Goal: Information Seeking & Learning: Learn about a topic

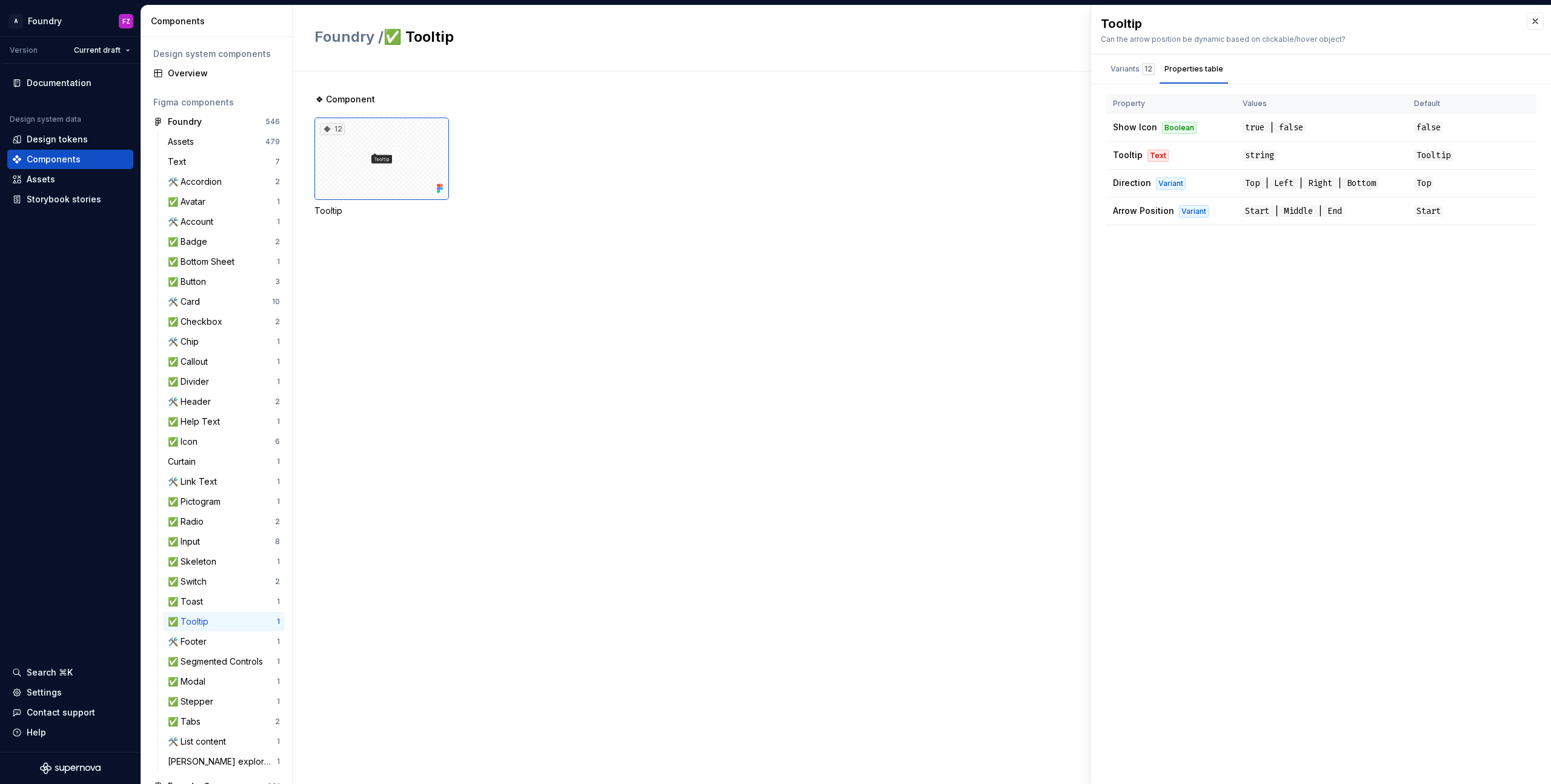
click at [1118, 66] on div "Variants 12" at bounding box center [1132, 69] width 44 height 12
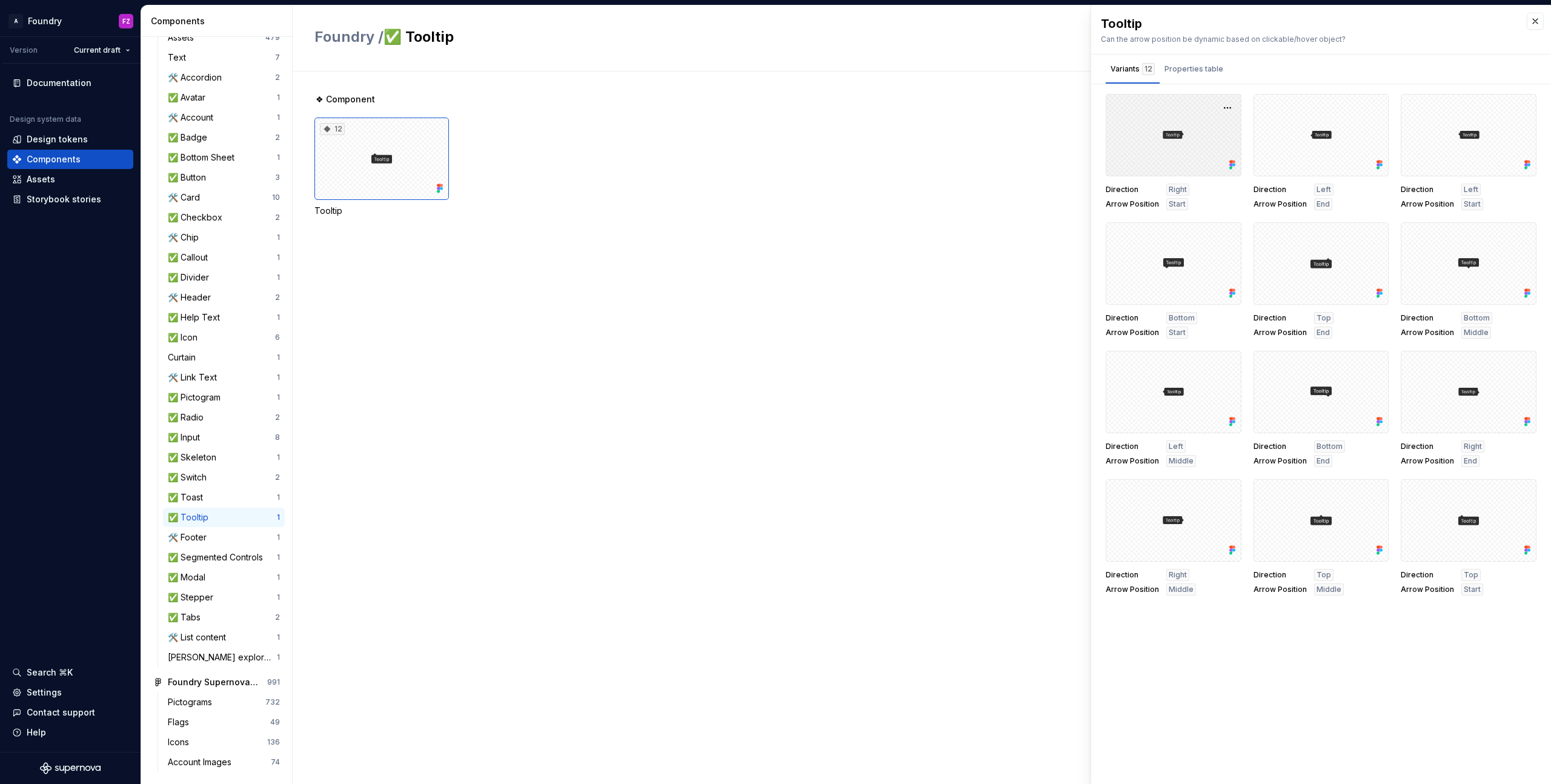
click at [1181, 134] on div at bounding box center [1173, 135] width 135 height 82
drag, startPoint x: 1218, startPoint y: 111, endPoint x: 1228, endPoint y: 110, distance: 10.0
click at [1219, 111] on button "button" at bounding box center [1228, 108] width 17 height 17
click at [1207, 127] on div "Open in [GEOGRAPHIC_DATA]" at bounding box center [1188, 143] width 79 height 37
click at [82, 135] on div "Design tokens" at bounding box center [57, 139] width 61 height 12
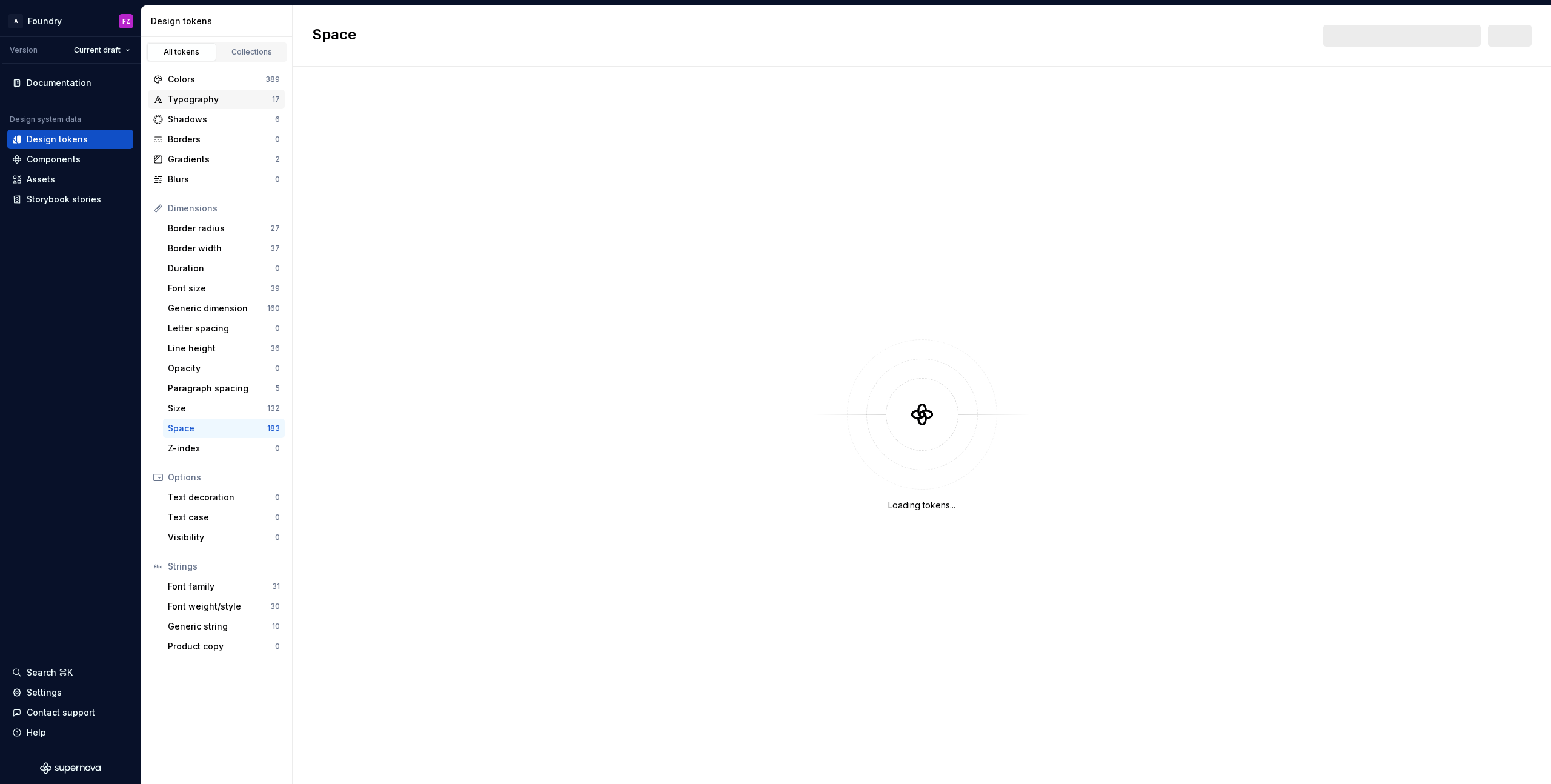
click at [213, 104] on div "Typography" at bounding box center [220, 100] width 104 height 12
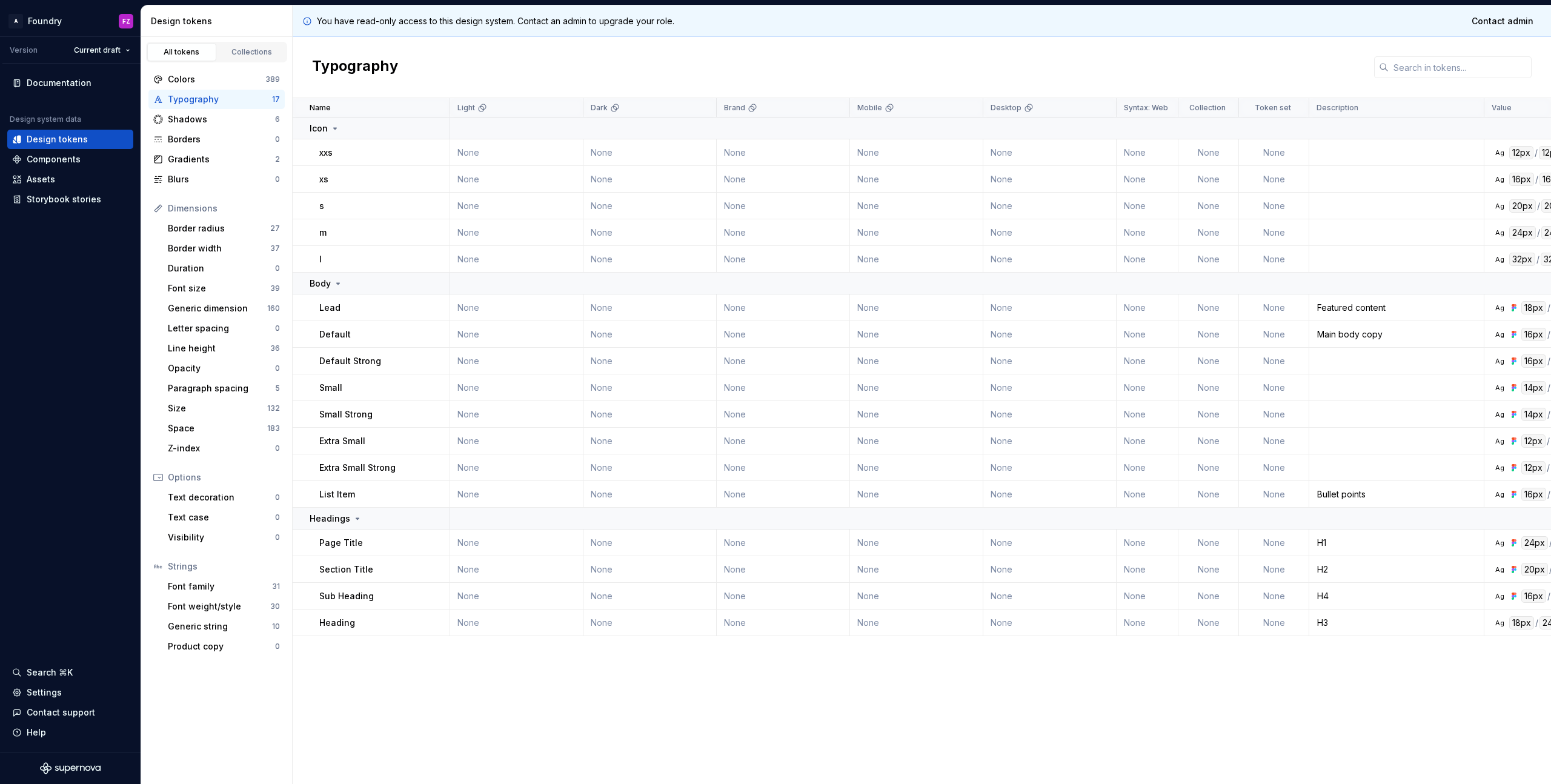
click at [1489, 346] on td "Ag 16px / 24px Overpass Regular" at bounding box center [1550, 335] width 133 height 27
click at [372, 332] on div "Default" at bounding box center [384, 334] width 129 height 12
click at [345, 335] on p "Default" at bounding box center [335, 334] width 31 height 12
click at [1399, 338] on div "Main body copy" at bounding box center [1396, 334] width 173 height 12
click at [325, 334] on p "Default" at bounding box center [335, 334] width 31 height 12
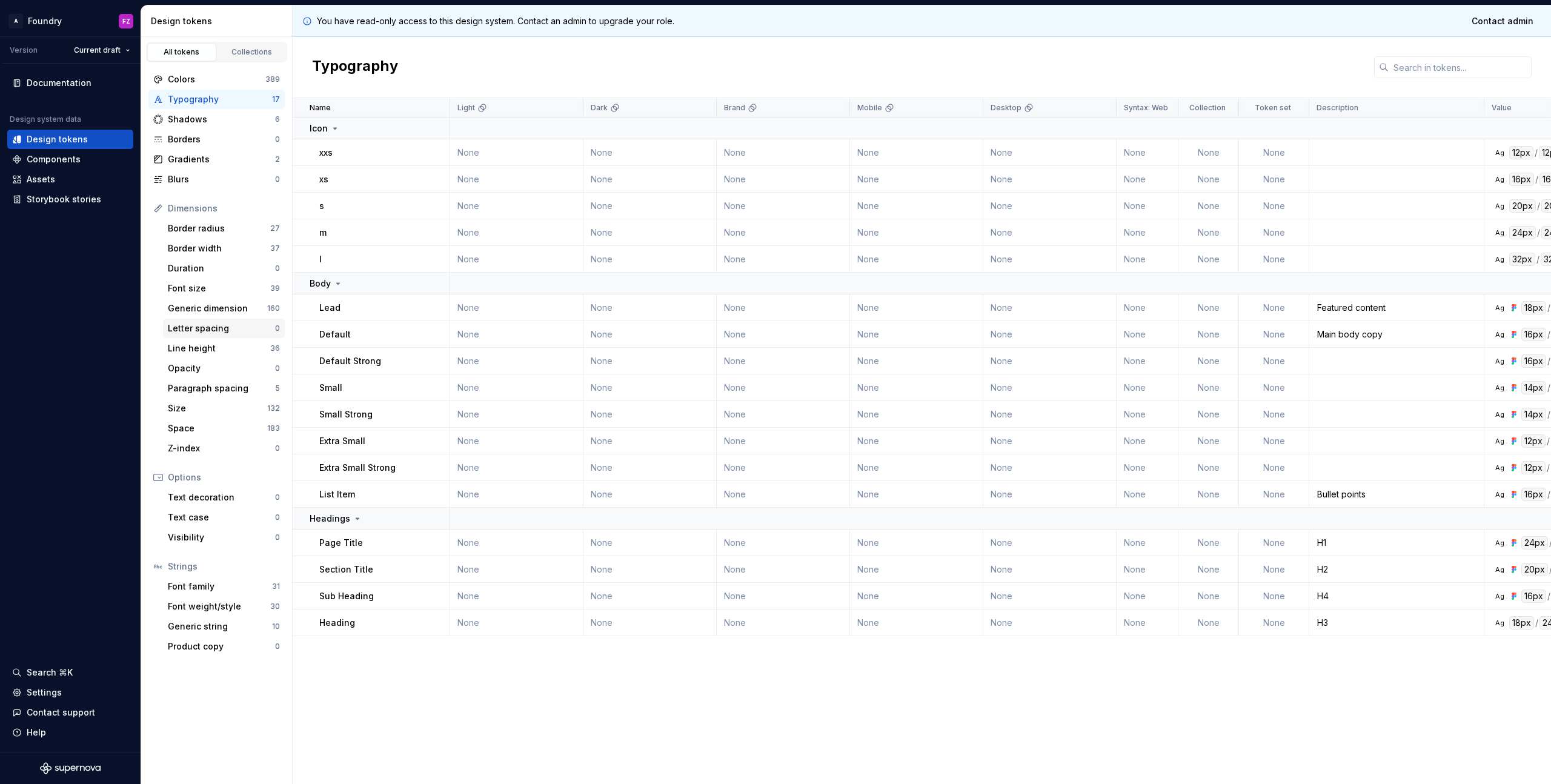
click at [232, 331] on div "Letter spacing" at bounding box center [221, 328] width 107 height 12
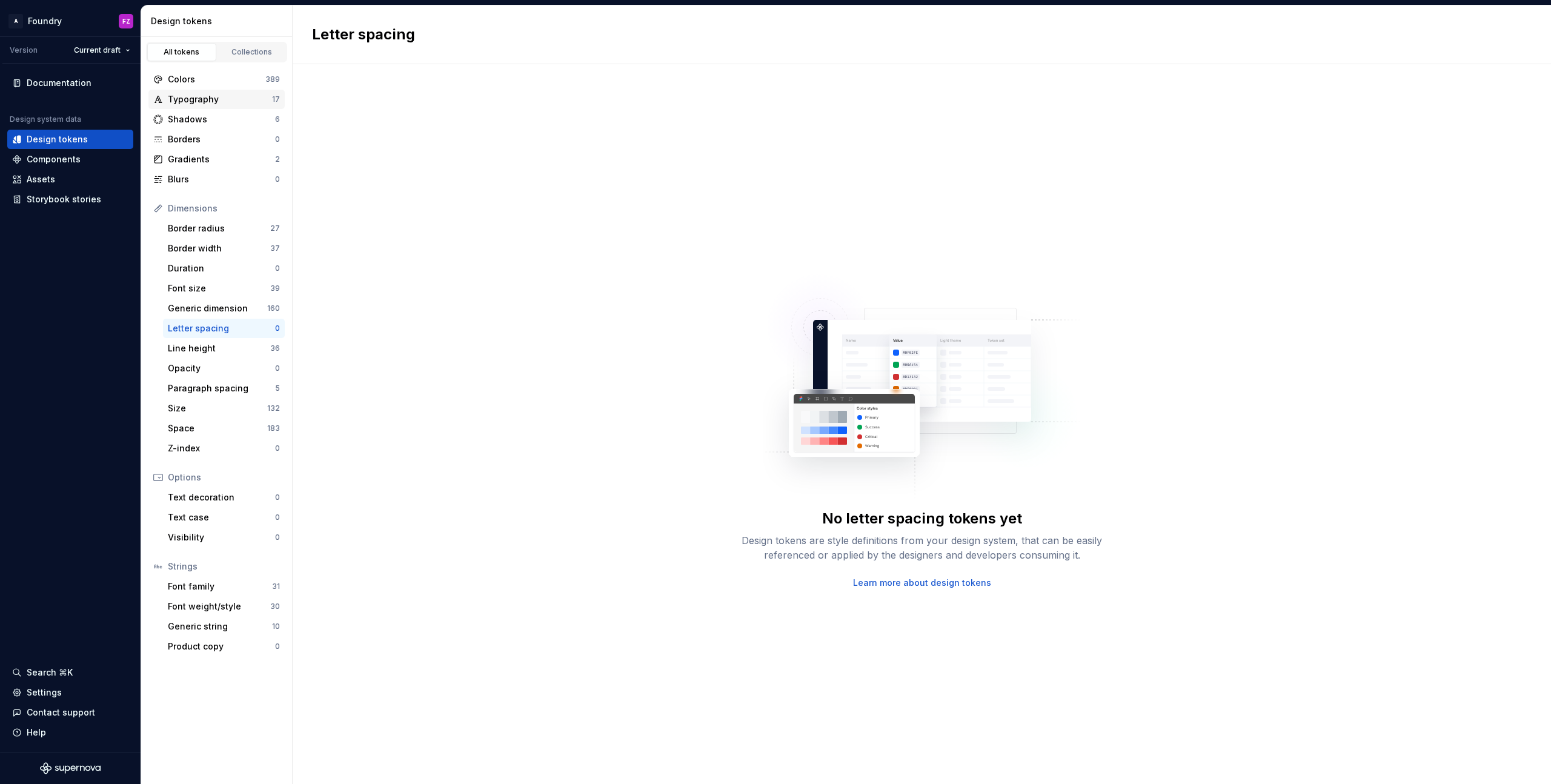
click at [225, 99] on div "Typography" at bounding box center [220, 100] width 104 height 12
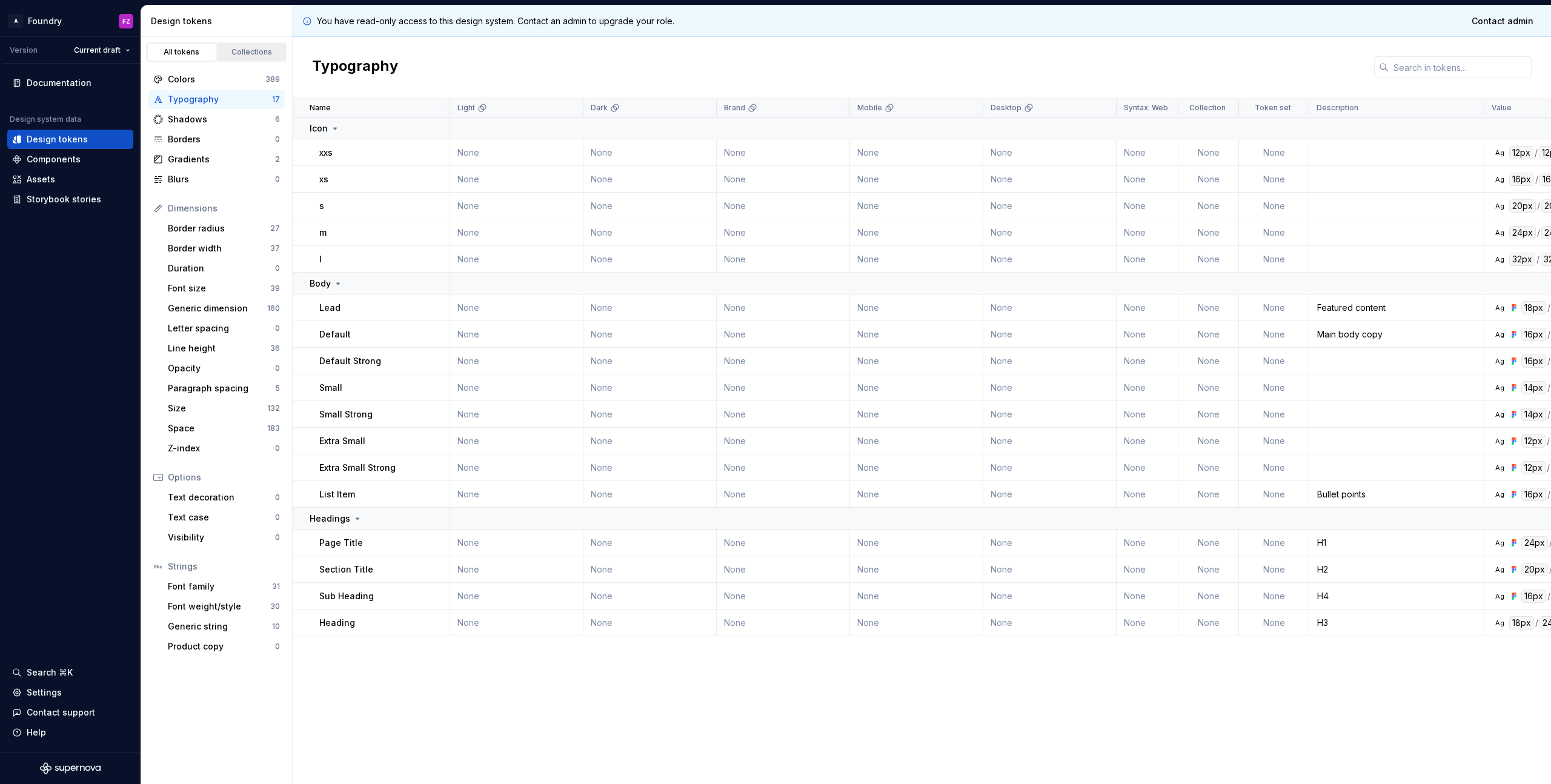
click at [255, 50] on div "Collections" at bounding box center [252, 52] width 60 height 10
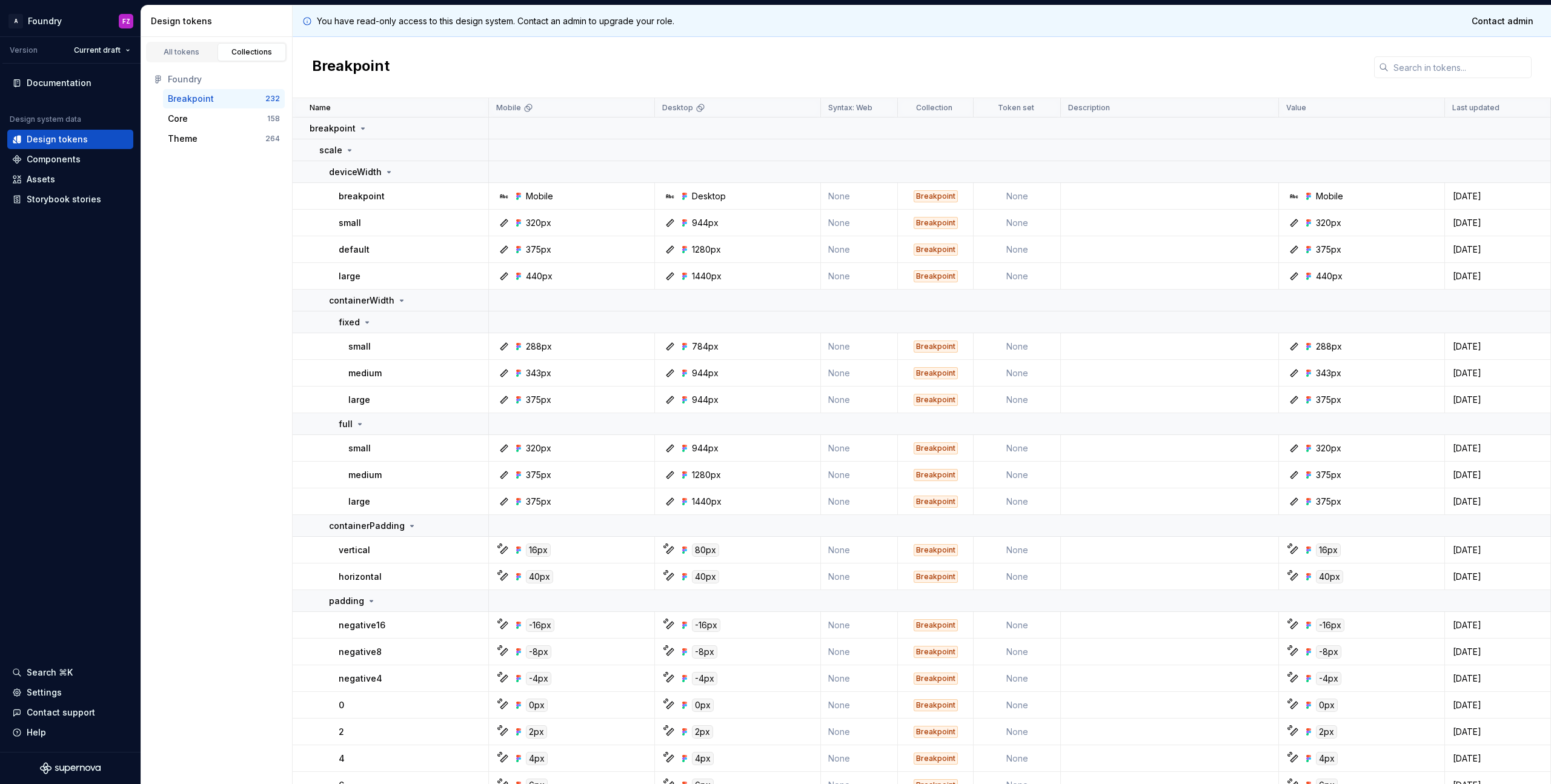
click at [250, 102] on div "Breakpoint" at bounding box center [216, 99] width 98 height 12
click at [349, 150] on icon at bounding box center [349, 150] width 10 height 10
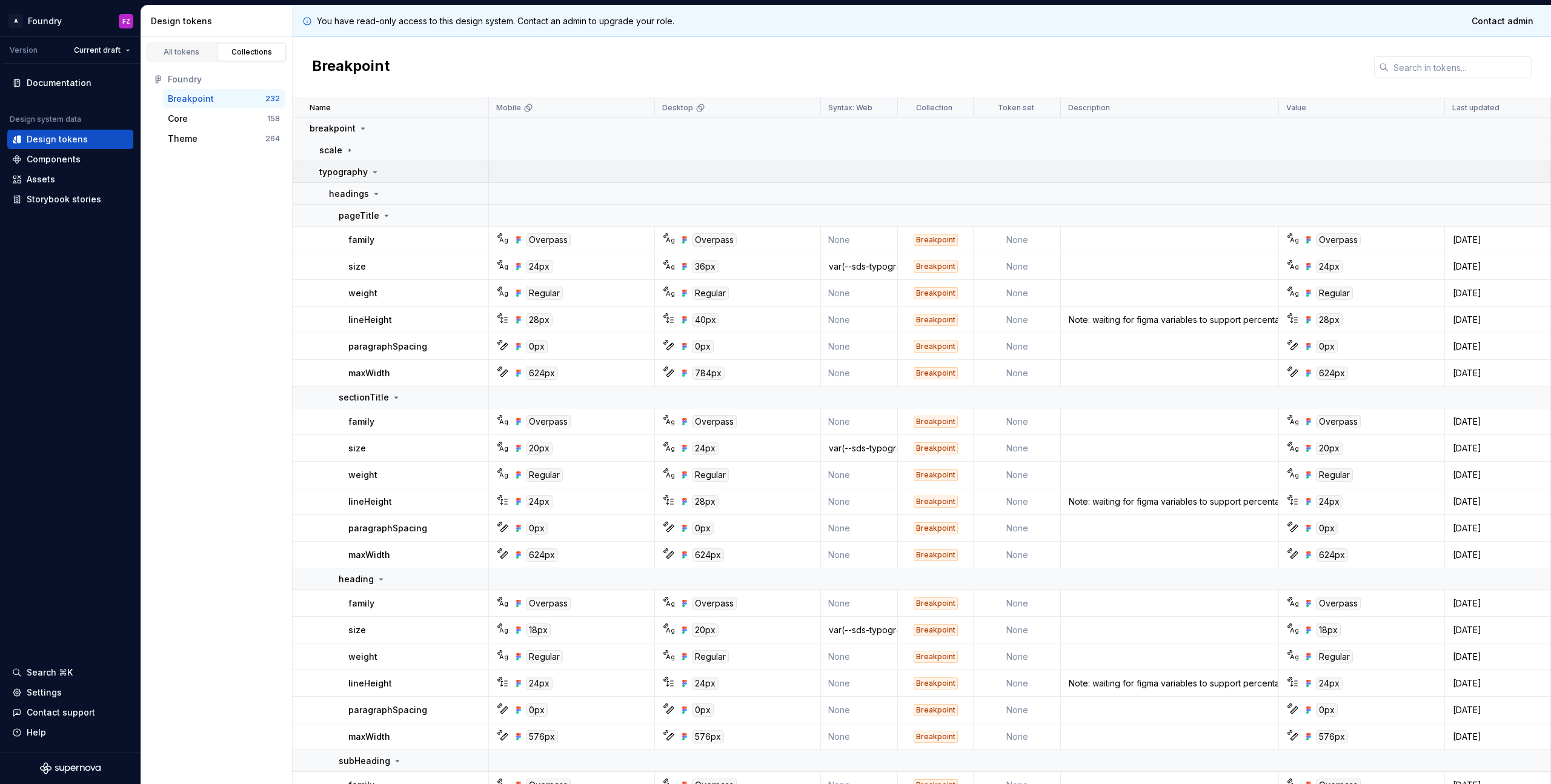
click at [370, 174] on icon at bounding box center [374, 172] width 10 height 10
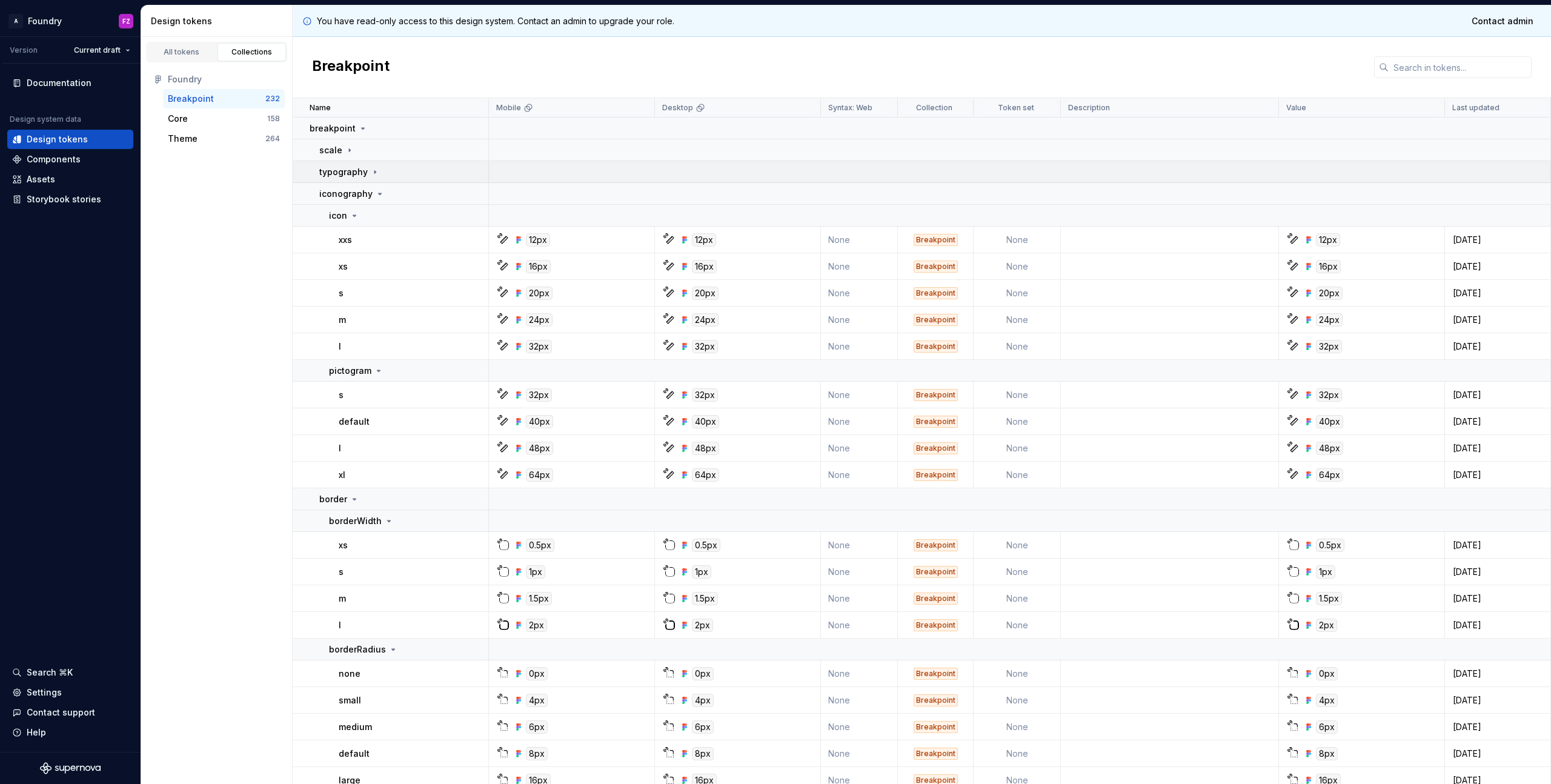
click at [374, 173] on icon at bounding box center [375, 171] width 1 height 3
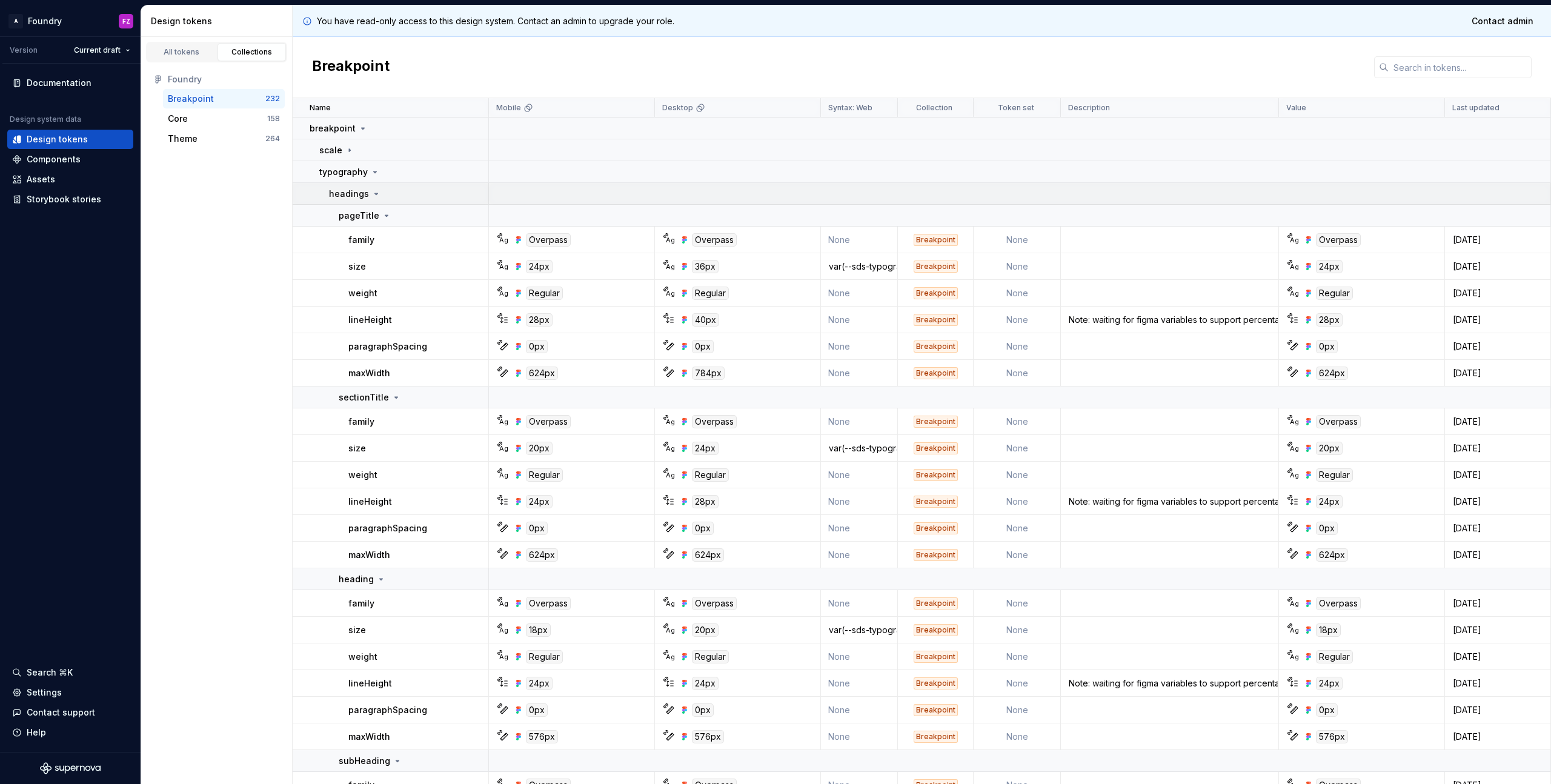
click at [375, 195] on icon at bounding box center [376, 194] width 3 height 1
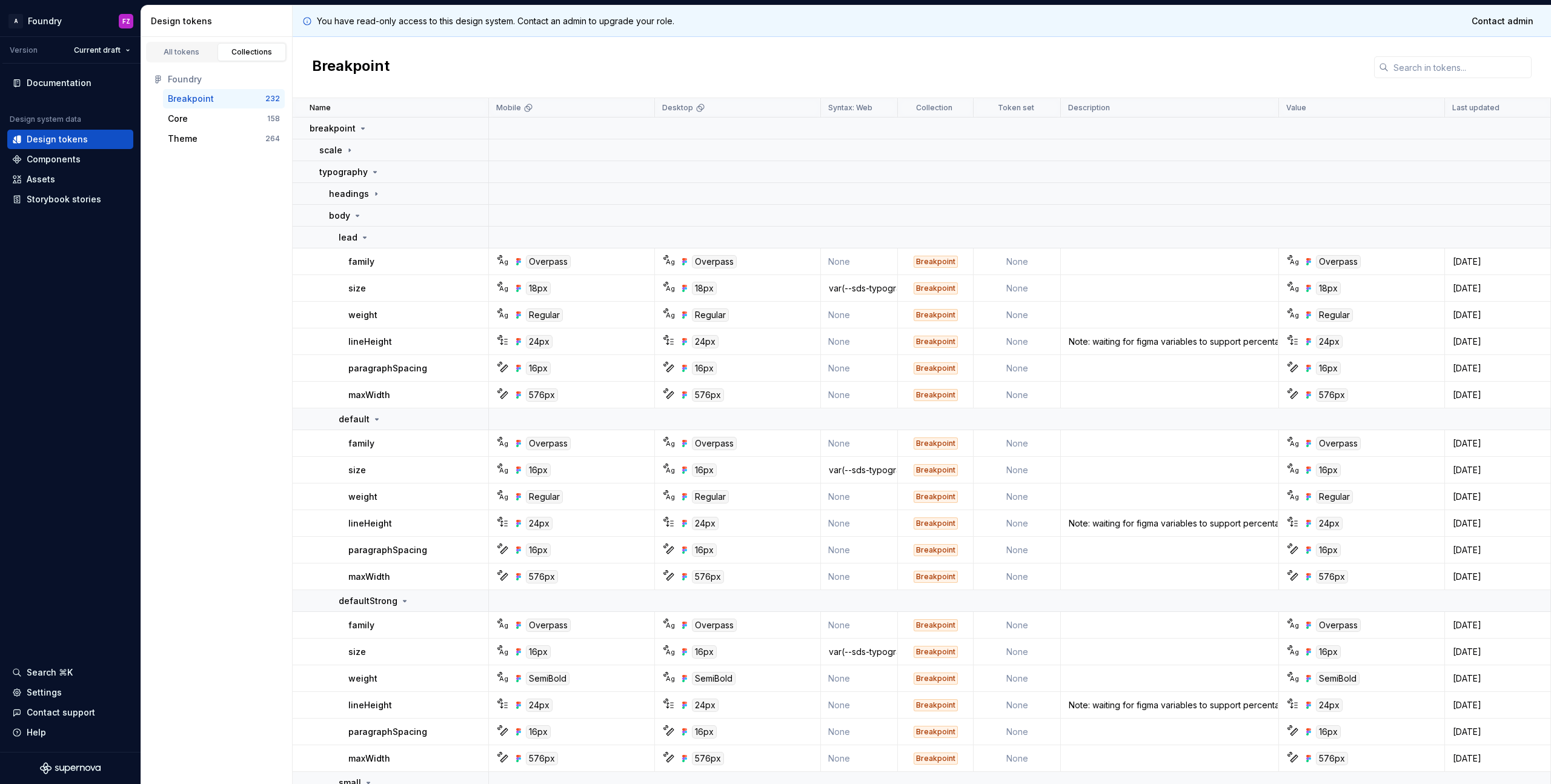
click at [428, 370] on div "paragraphSpacing" at bounding box center [418, 368] width 139 height 12
click at [587, 372] on div "16px" at bounding box center [575, 368] width 157 height 13
click at [1087, 346] on div "Note: waiting for figma variables to support percentage values." at bounding box center [1169, 341] width 216 height 12
click at [1094, 362] on td at bounding box center [1170, 368] width 218 height 27
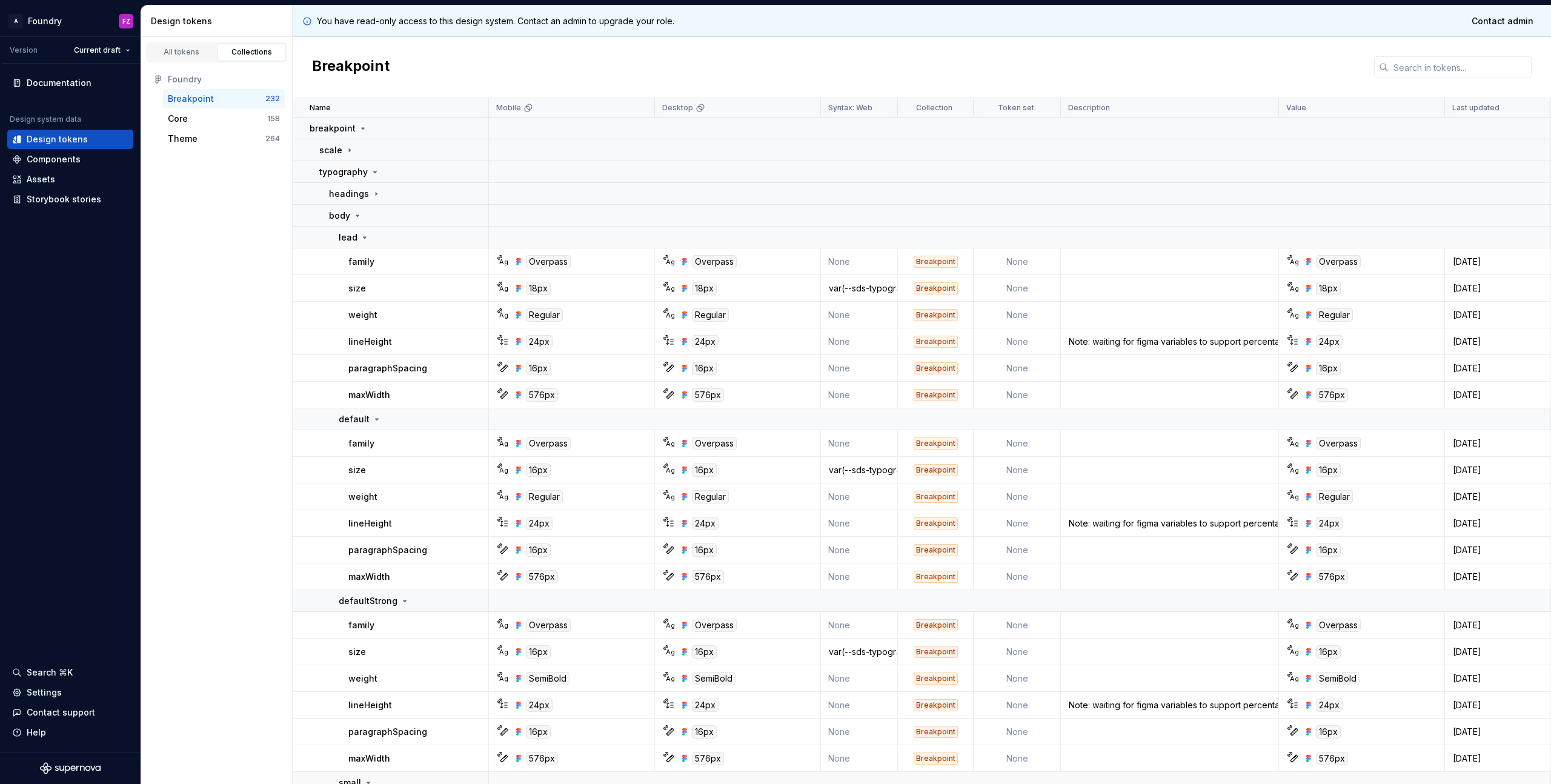
click at [1096, 362] on td at bounding box center [1170, 368] width 218 height 27
drag, startPoint x: 562, startPoint y: 367, endPoint x: 543, endPoint y: 365, distance: 19.1
click at [532, 364] on div "16px" at bounding box center [575, 368] width 157 height 13
click at [573, 366] on div "16px" at bounding box center [575, 368] width 157 height 13
drag, startPoint x: 418, startPoint y: 369, endPoint x: 335, endPoint y: 364, distance: 83.2
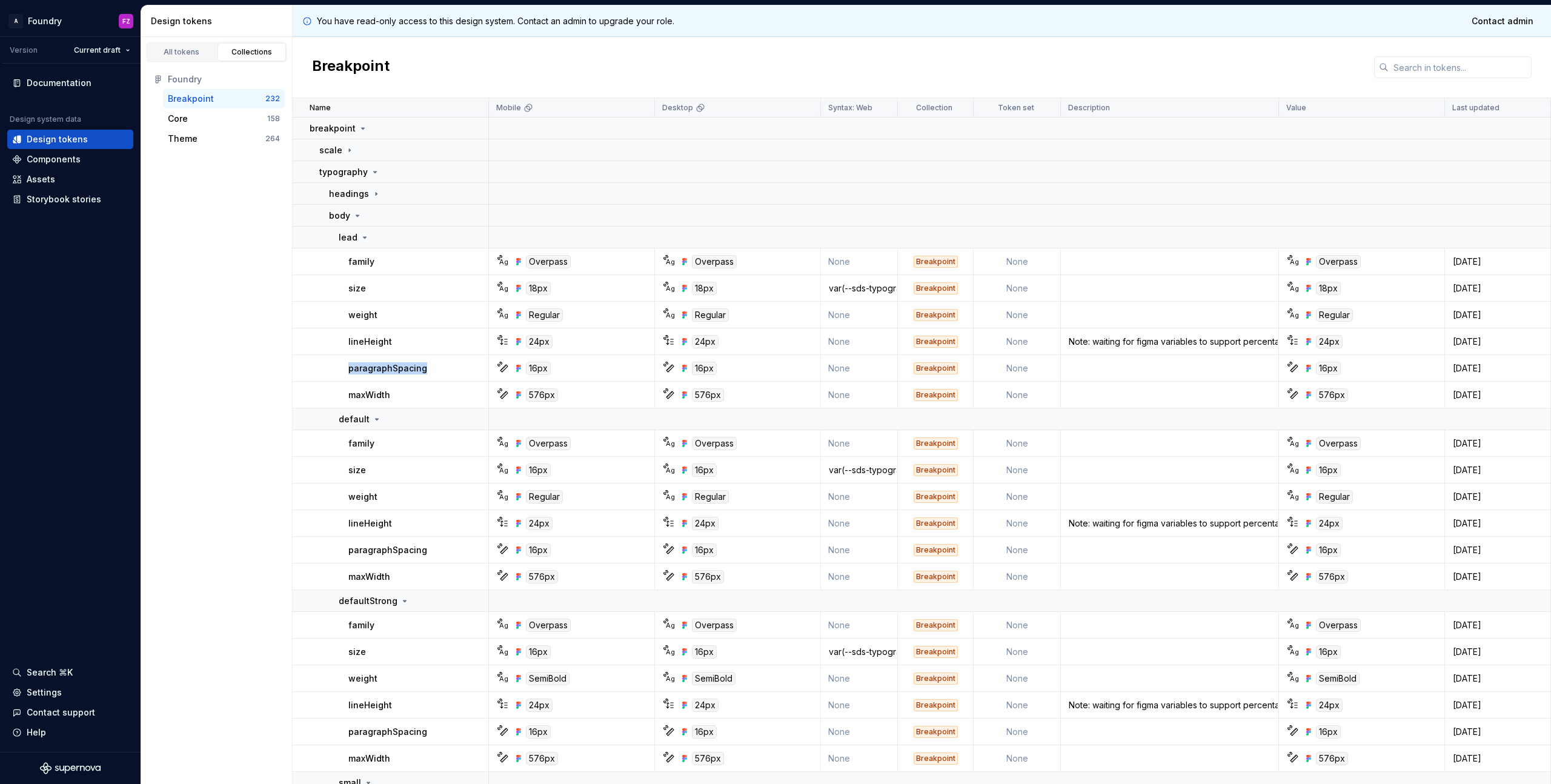
click at [335, 364] on td "paragraphSpacing" at bounding box center [391, 368] width 197 height 27
click at [337, 364] on td "paragraphSpacing" at bounding box center [391, 368] width 197 height 27
drag, startPoint x: 340, startPoint y: 364, endPoint x: 428, endPoint y: 365, distance: 88.0
click at [428, 364] on td "paragraphSpacing" at bounding box center [391, 368] width 197 height 27
drag, startPoint x: 437, startPoint y: 365, endPoint x: 457, endPoint y: 335, distance: 36.1
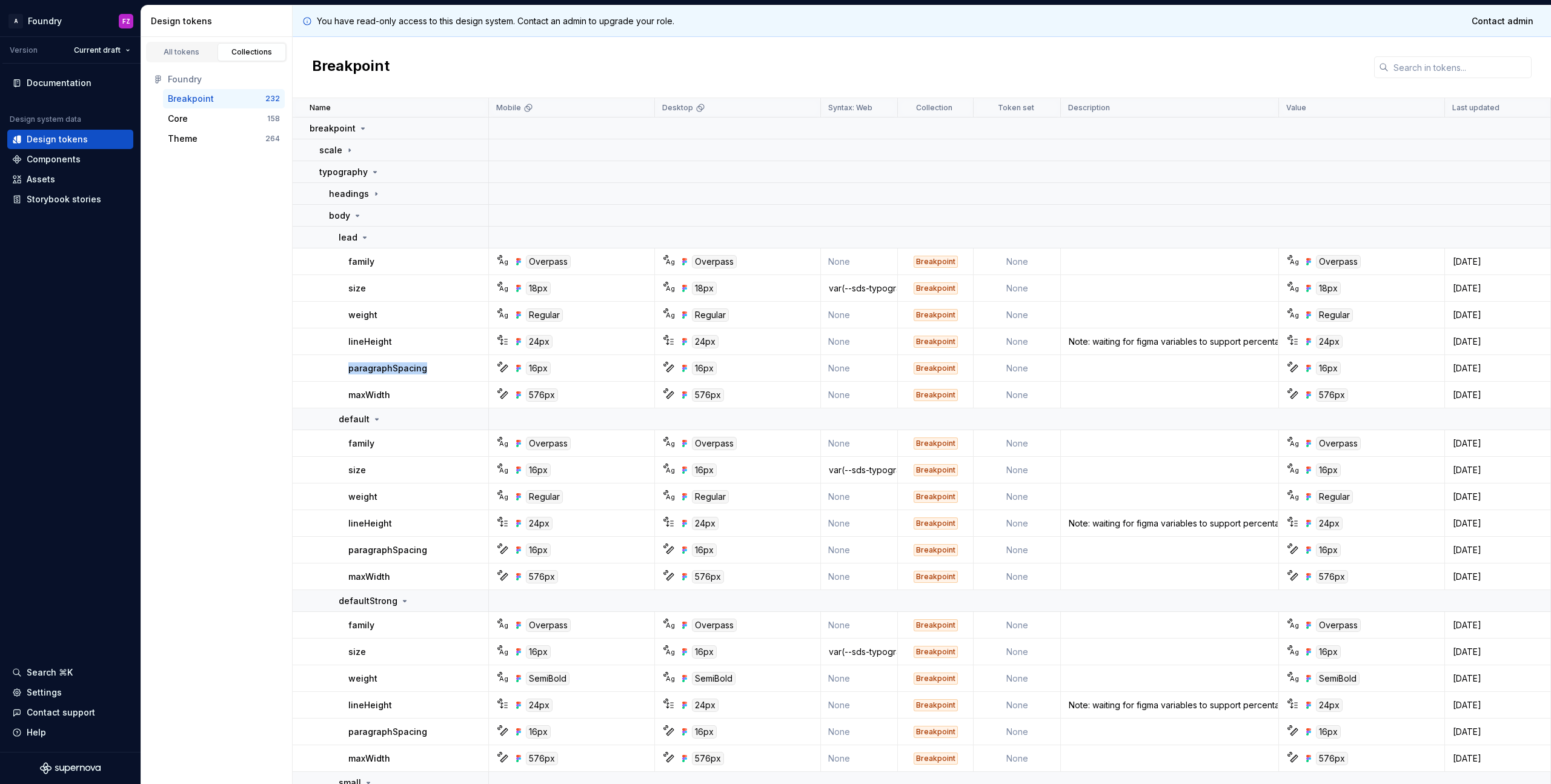
click at [437, 365] on div "paragraphSpacing" at bounding box center [418, 368] width 139 height 12
